Goal: Task Accomplishment & Management: Complete application form

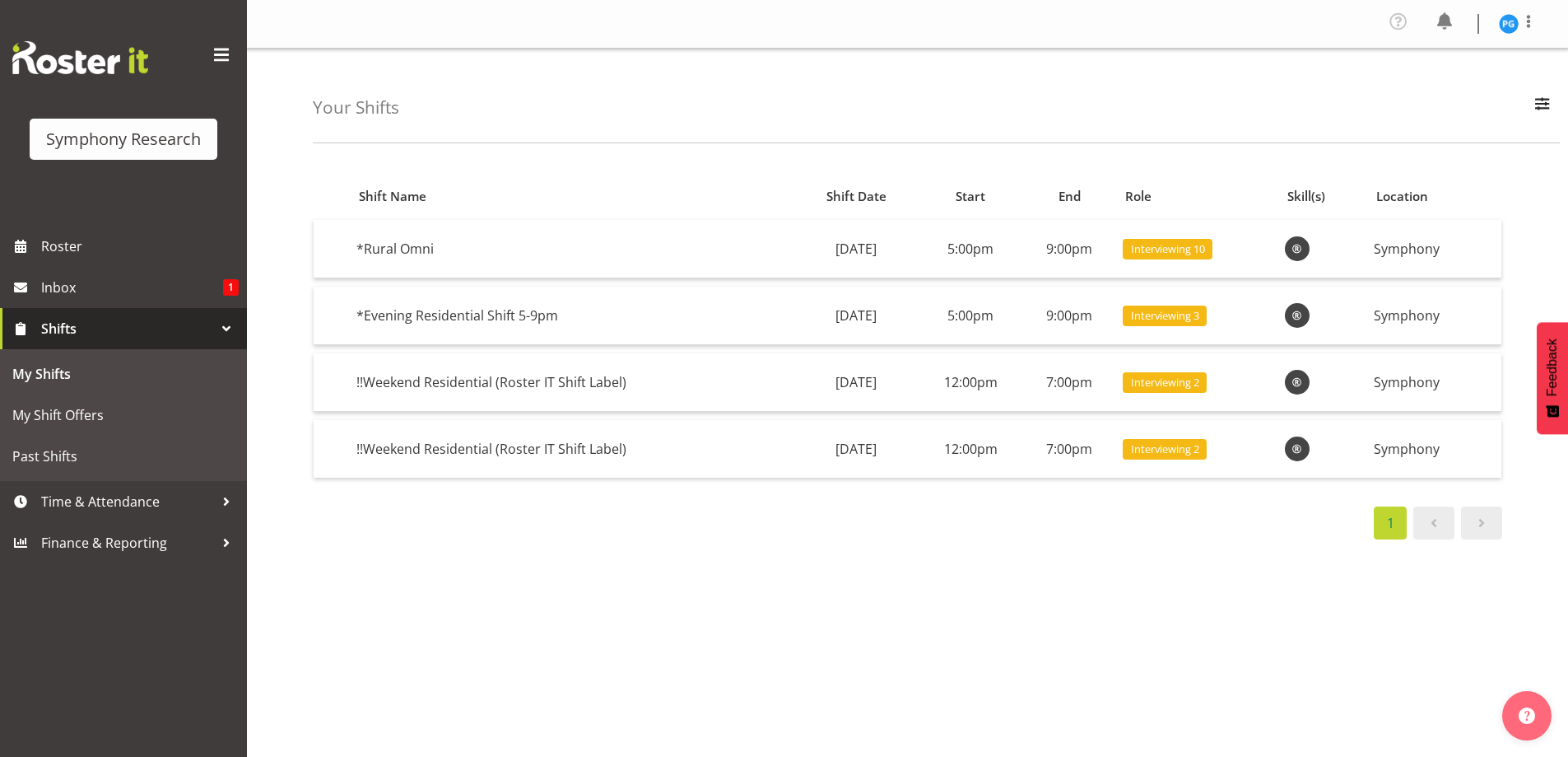
scroll to position [70, 0]
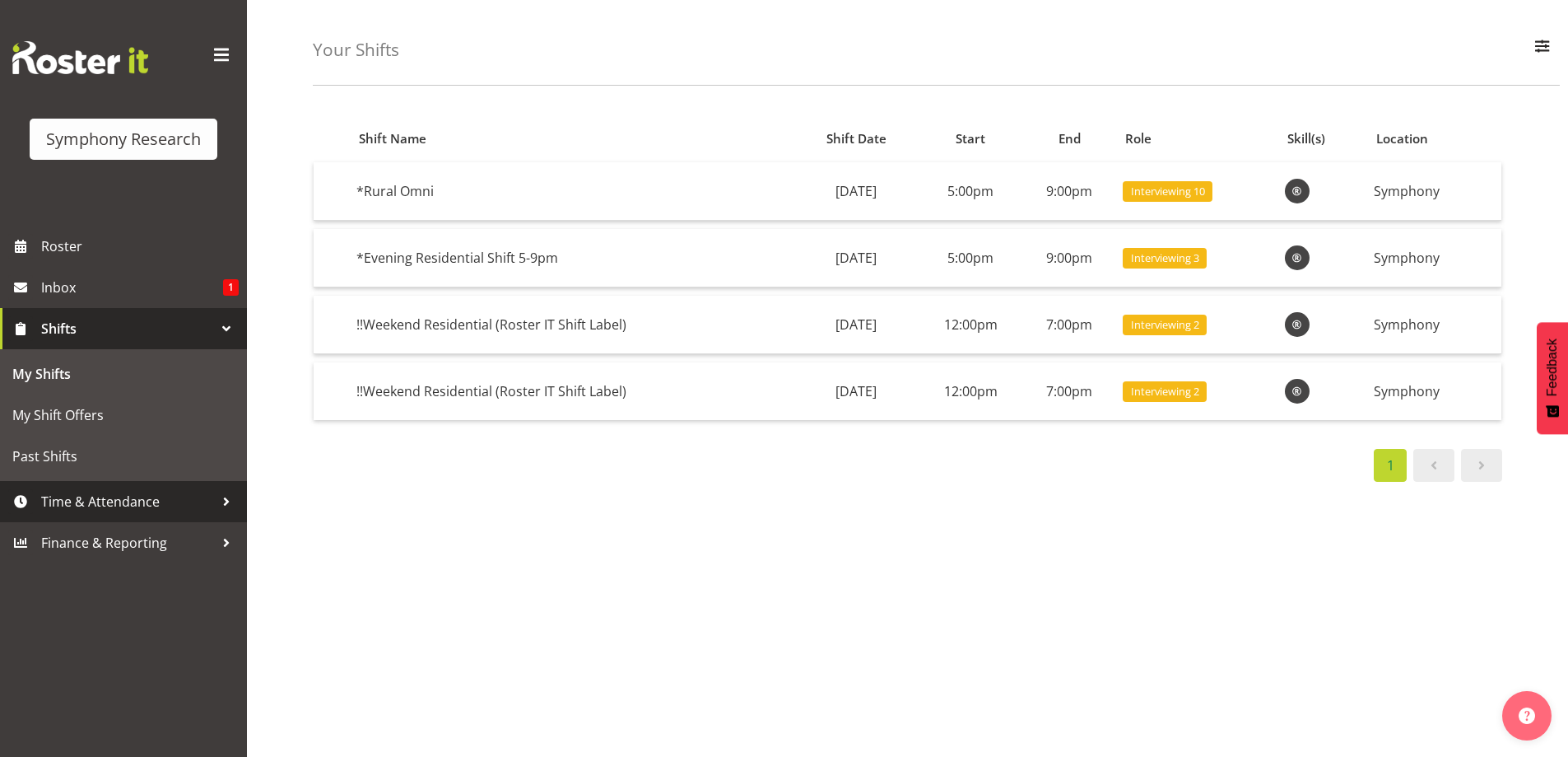
click at [226, 499] on div at bounding box center [226, 501] width 24 height 24
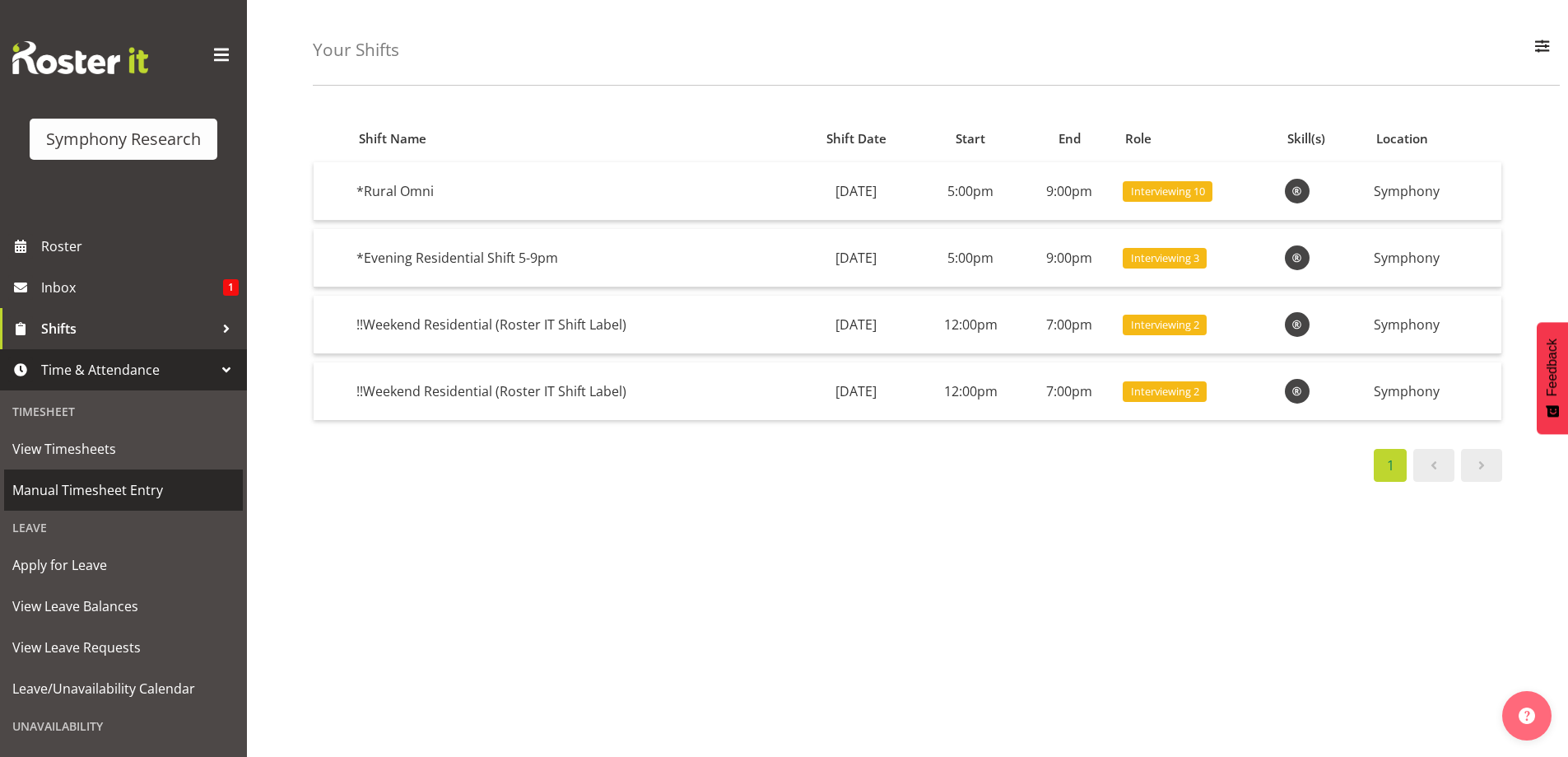
click at [135, 484] on span "Manual Timesheet Entry" at bounding box center [124, 489] width 223 height 24
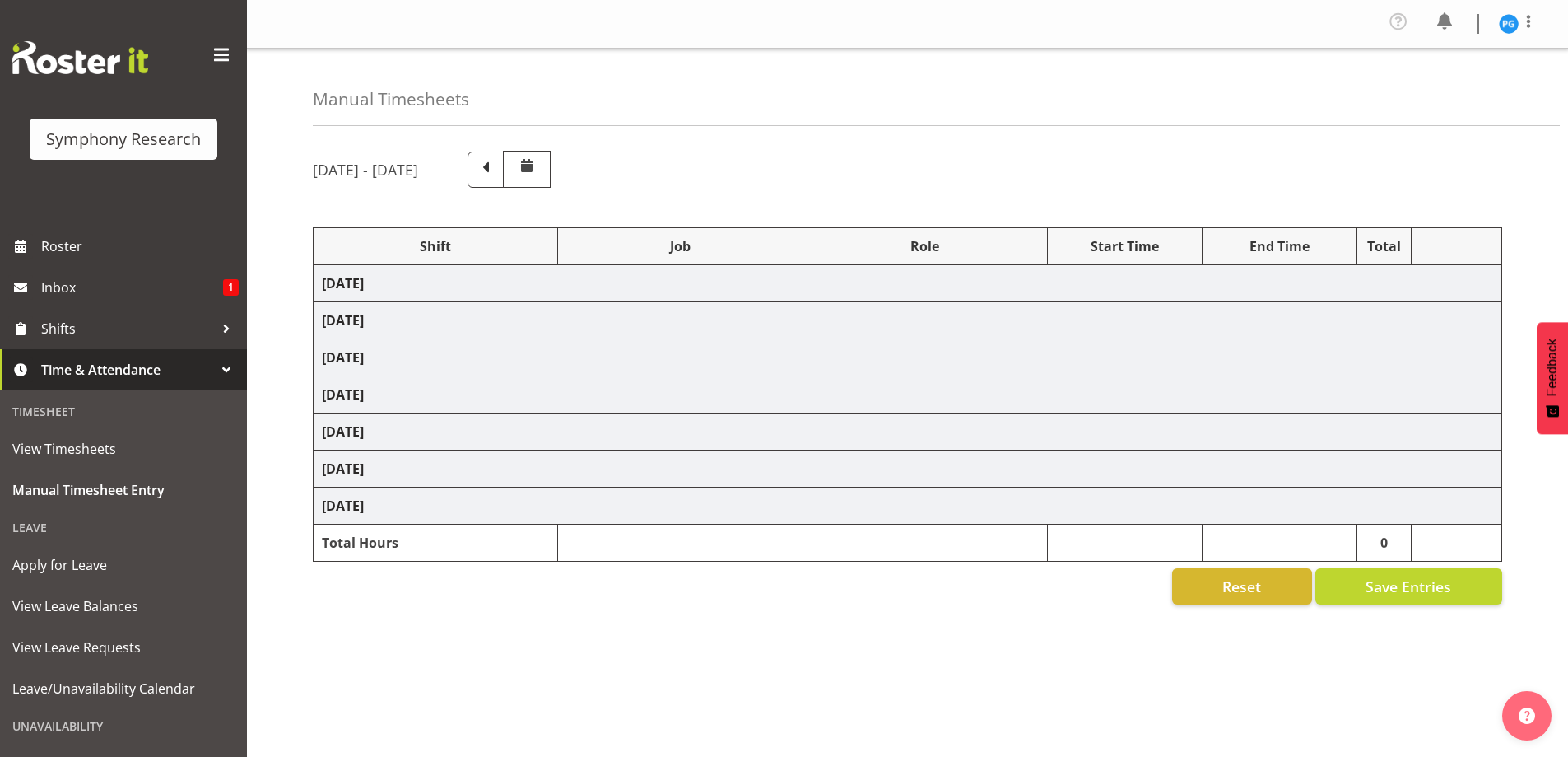
select select "48116"
select select "10536"
select select "47"
select select "48116"
select select "10574"
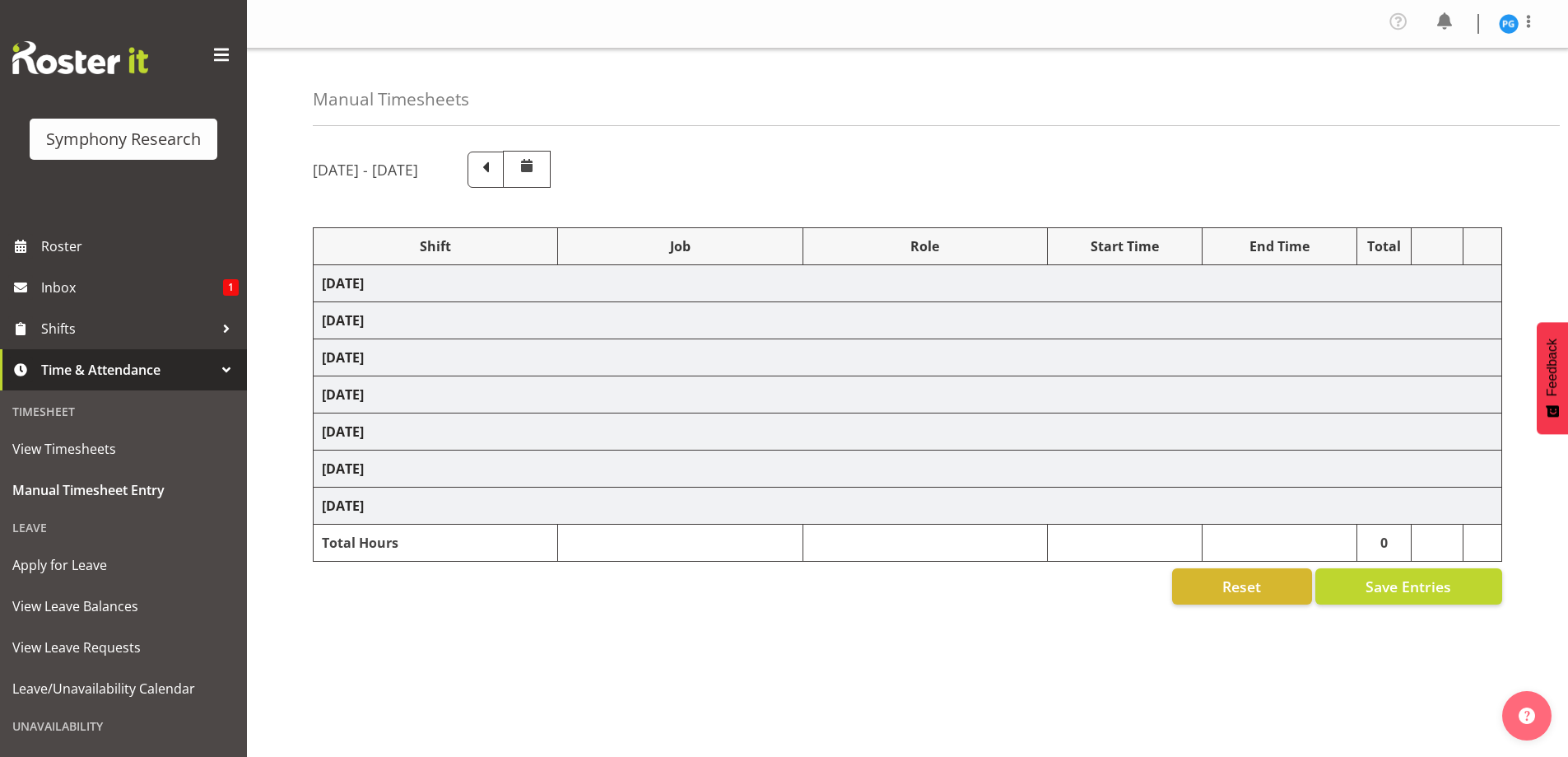
select select "48116"
select select "10574"
select select "47"
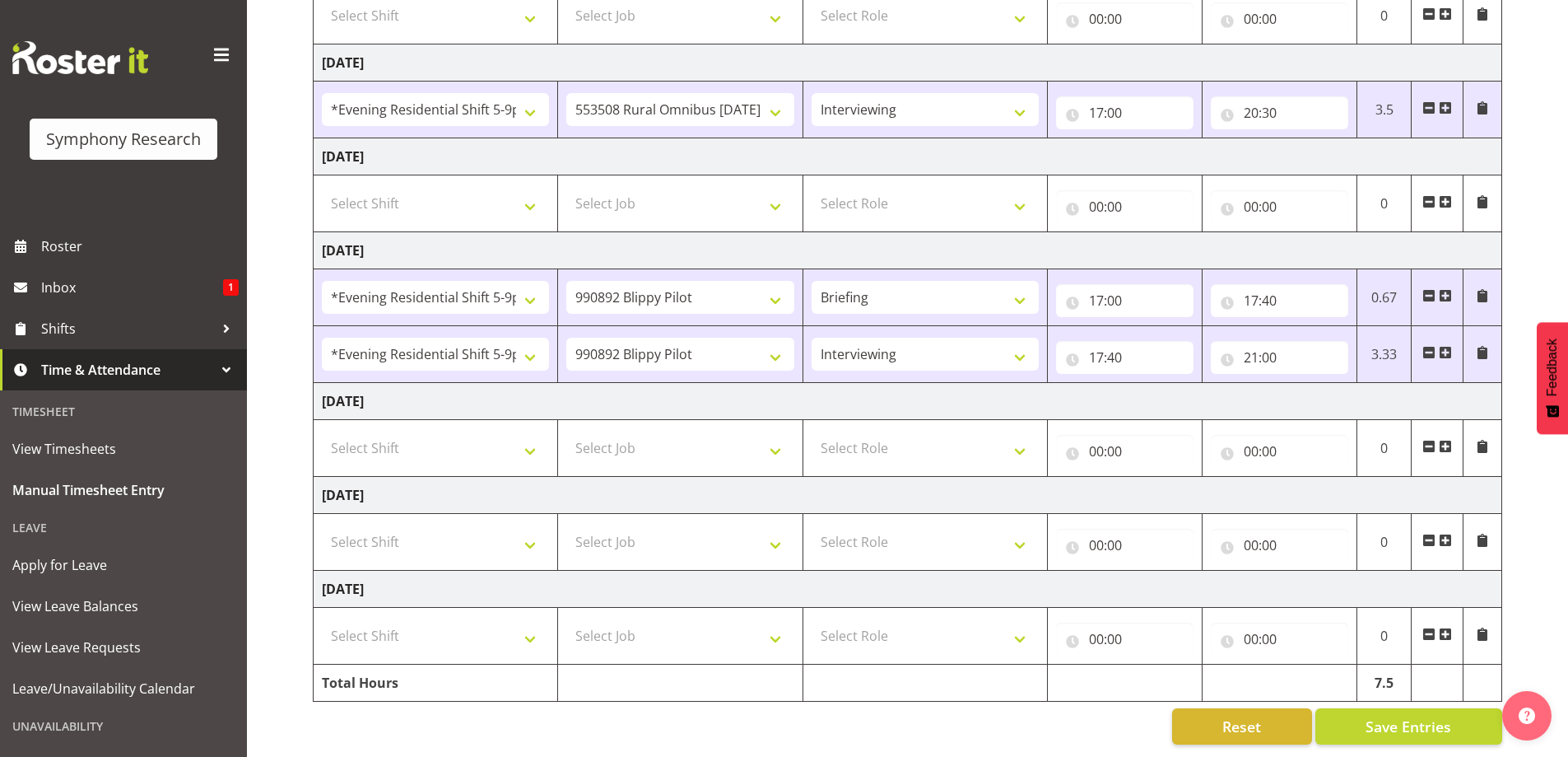
scroll to position [327, 0]
click at [1393, 716] on span "Save Entries" at bounding box center [1409, 727] width 86 height 21
